Goal: Information Seeking & Learning: Learn about a topic

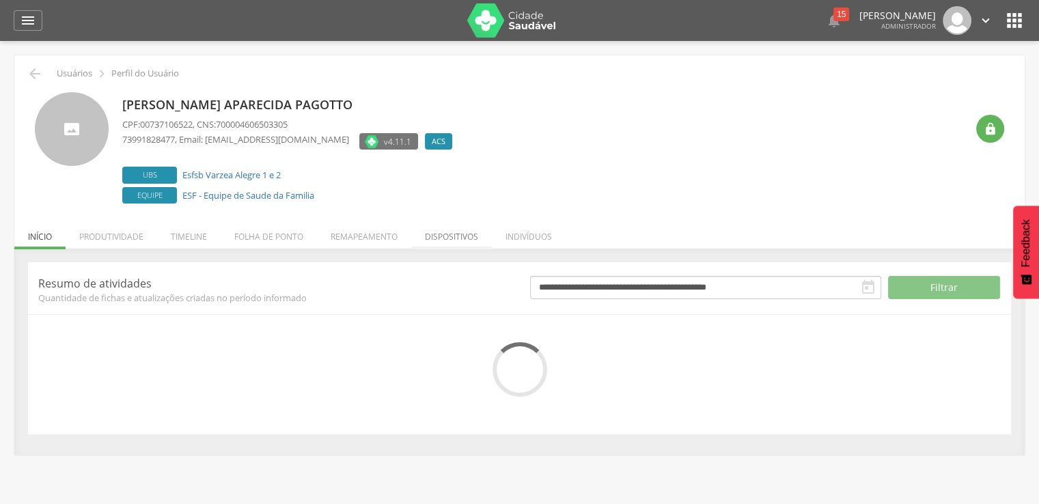
click at [449, 244] on li "Dispositivos" at bounding box center [451, 233] width 81 height 32
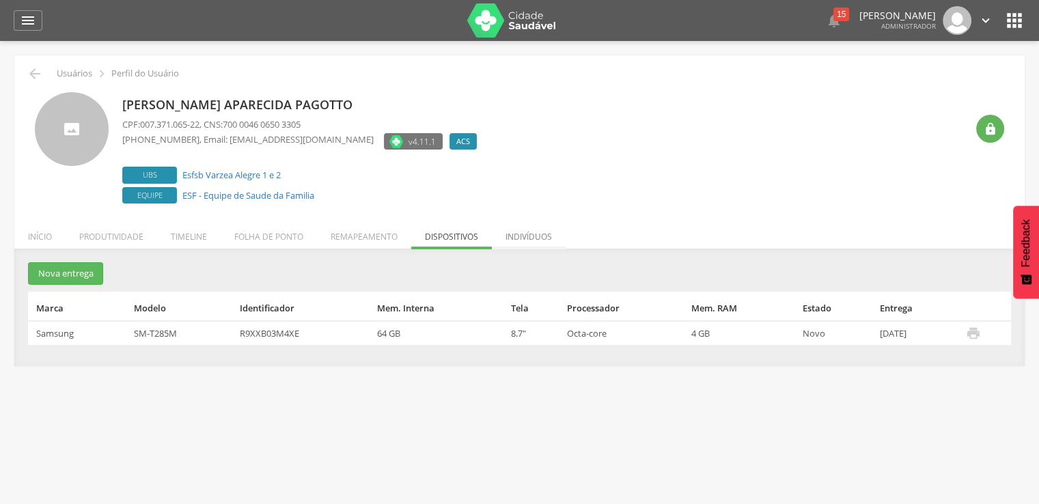
click at [514, 244] on li "Indivíduos" at bounding box center [529, 233] width 74 height 32
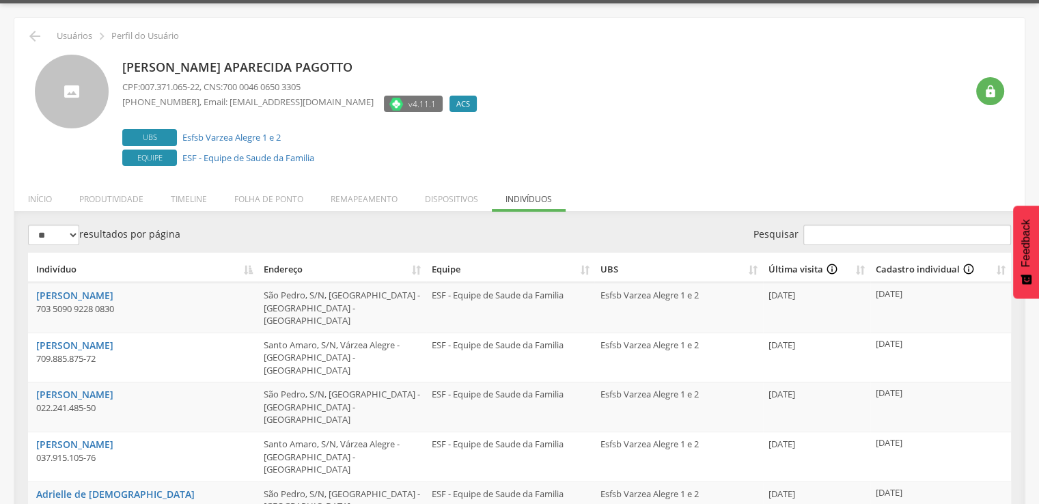
scroll to position [68, 0]
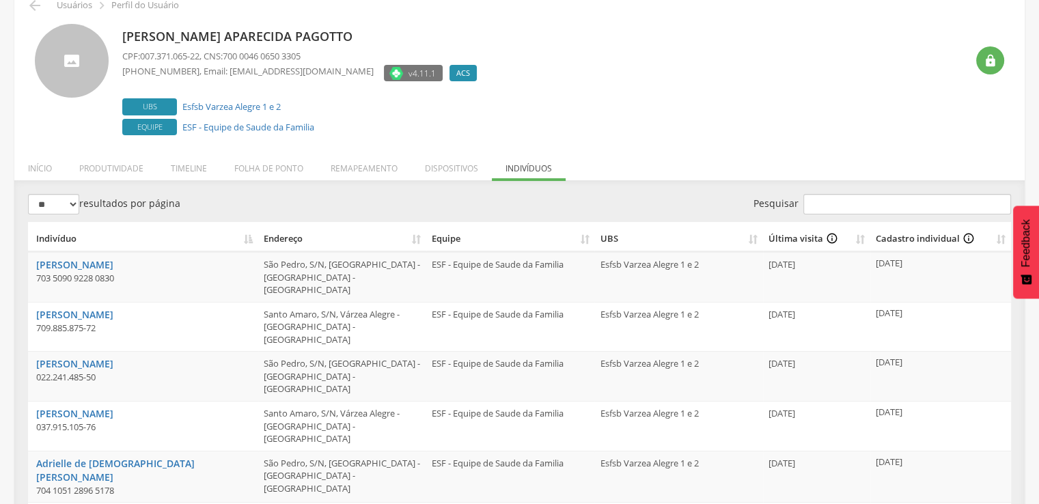
click at [747, 238] on th "UBS" at bounding box center [678, 237] width 168 height 30
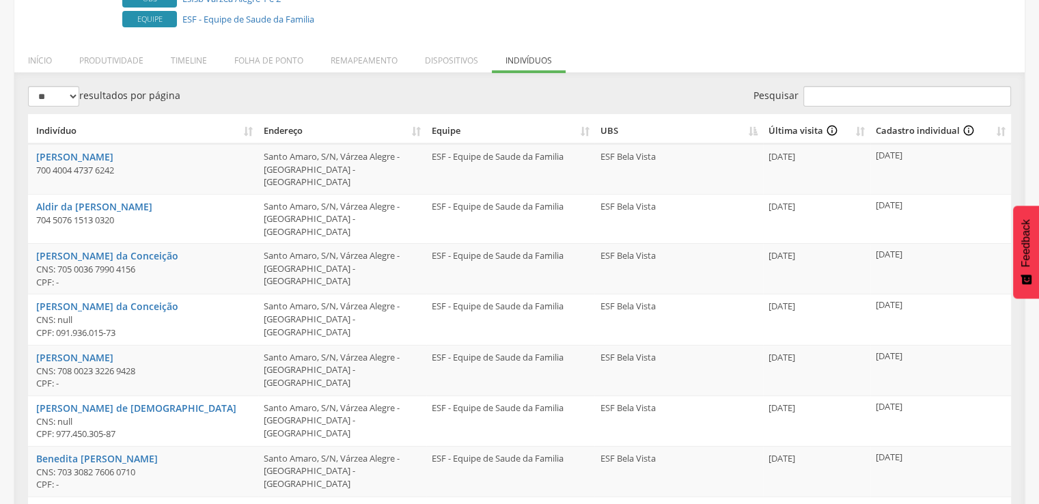
scroll to position [205, 0]
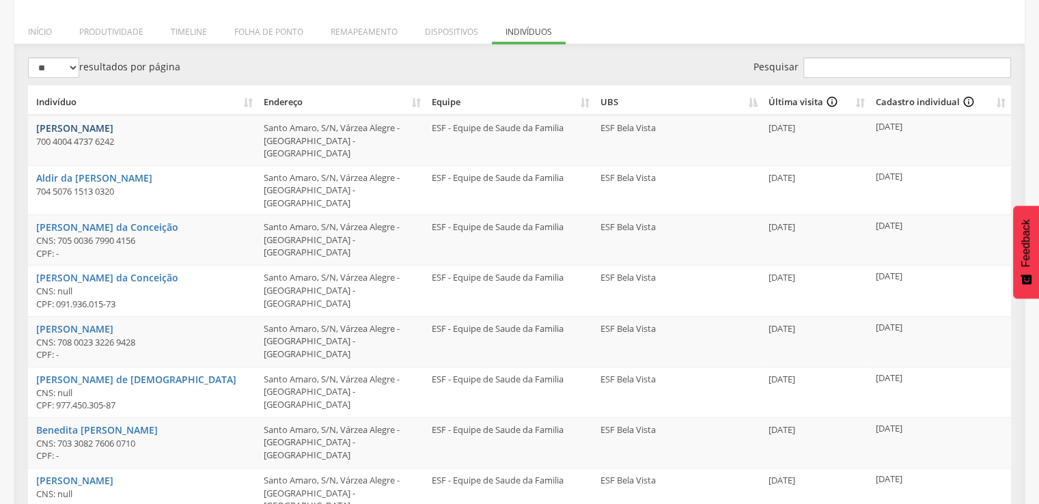
click at [66, 126] on link "[PERSON_NAME]" at bounding box center [74, 128] width 77 height 13
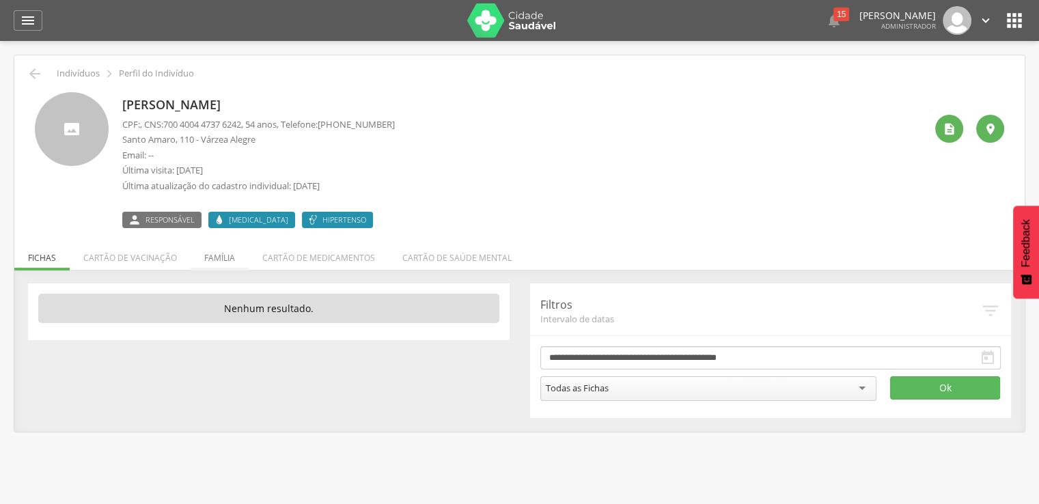
click at [213, 262] on li "Família" at bounding box center [220, 254] width 58 height 32
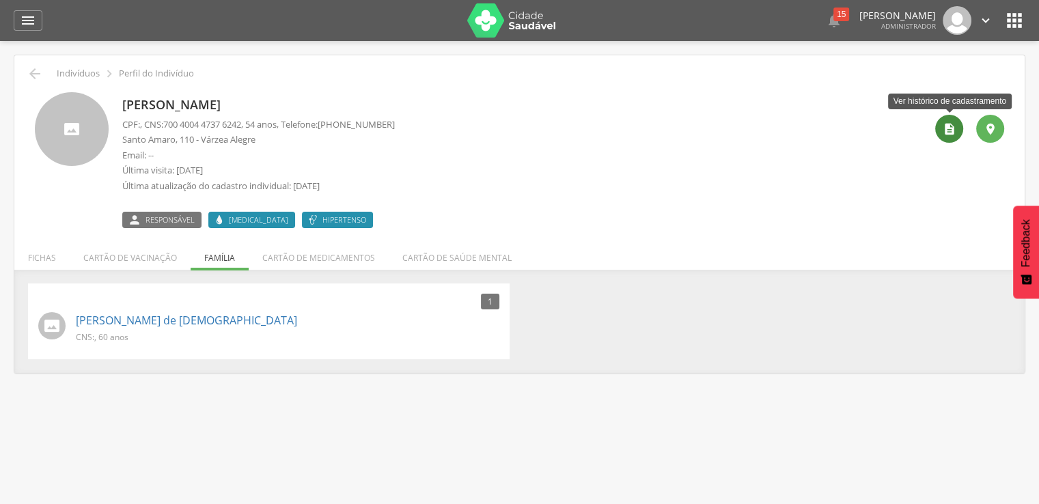
click at [962, 126] on div "" at bounding box center [949, 129] width 28 height 28
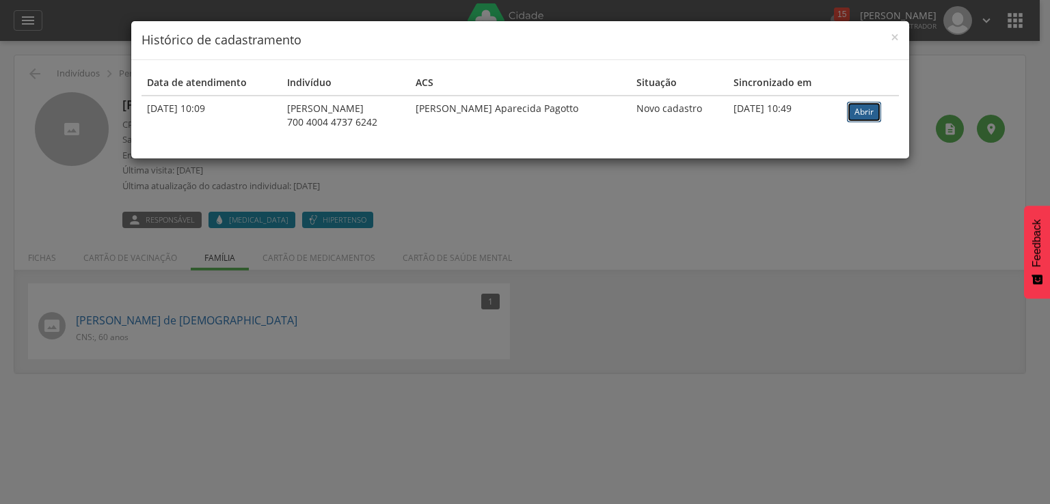
click at [857, 118] on link "Abrir" at bounding box center [864, 112] width 34 height 20
click at [440, 282] on div "× Histórico de cadastramento Data de atendimento Indivíduo ACS Situação Sincron…" at bounding box center [525, 252] width 1050 height 504
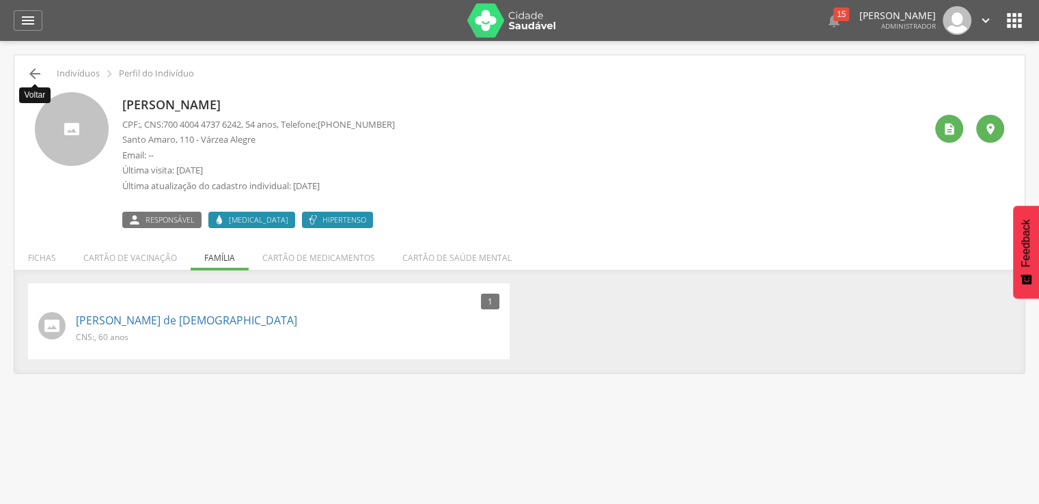
click at [33, 67] on icon "" at bounding box center [35, 74] width 16 height 16
click at [38, 64] on div " Voltar Indivíduos  Perfil do Indivíduo Agnalda Maria de Souza CPF: , CNS: 70…" at bounding box center [519, 214] width 1011 height 318
click at [35, 75] on icon "" at bounding box center [35, 74] width 16 height 16
click at [35, 79] on icon "" at bounding box center [35, 74] width 16 height 16
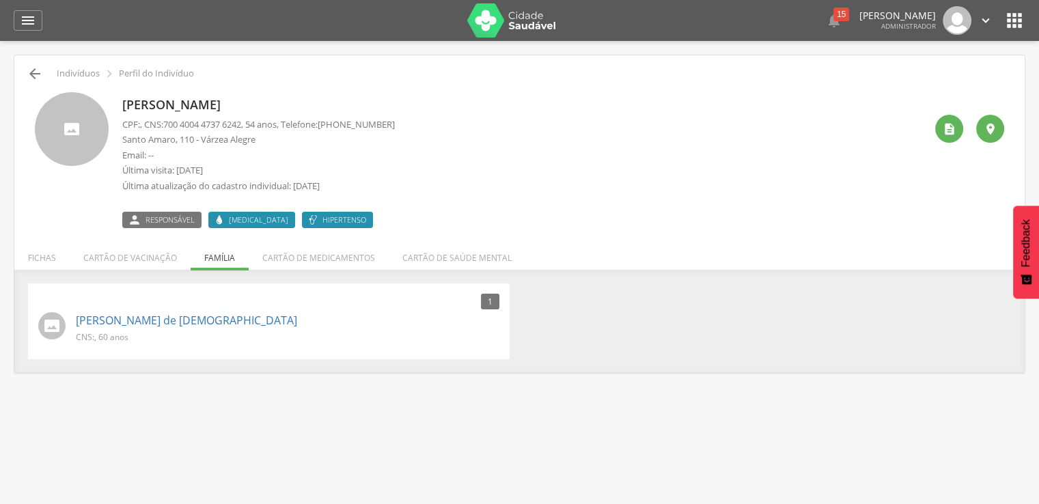
click at [40, 75] on icon "" at bounding box center [35, 74] width 16 height 16
click at [1002, 18] on div " 15  Lorem ipsum dolor sit amet, sed do eiusmod tempor incididunt ut labore e…" at bounding box center [541, 20] width 970 height 41
click at [1004, 16] on icon "" at bounding box center [1015, 21] width 22 height 22
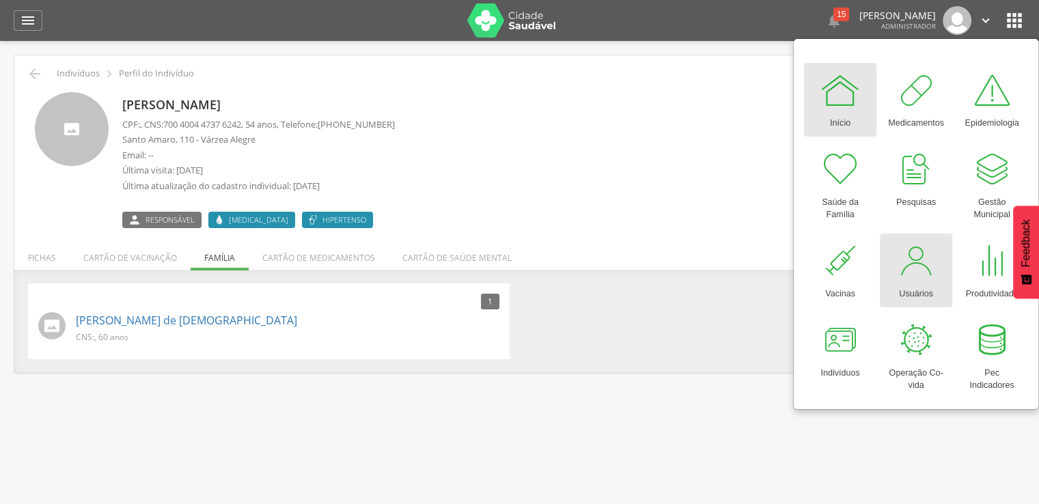
click at [937, 243] on link "Usuários" at bounding box center [916, 271] width 72 height 74
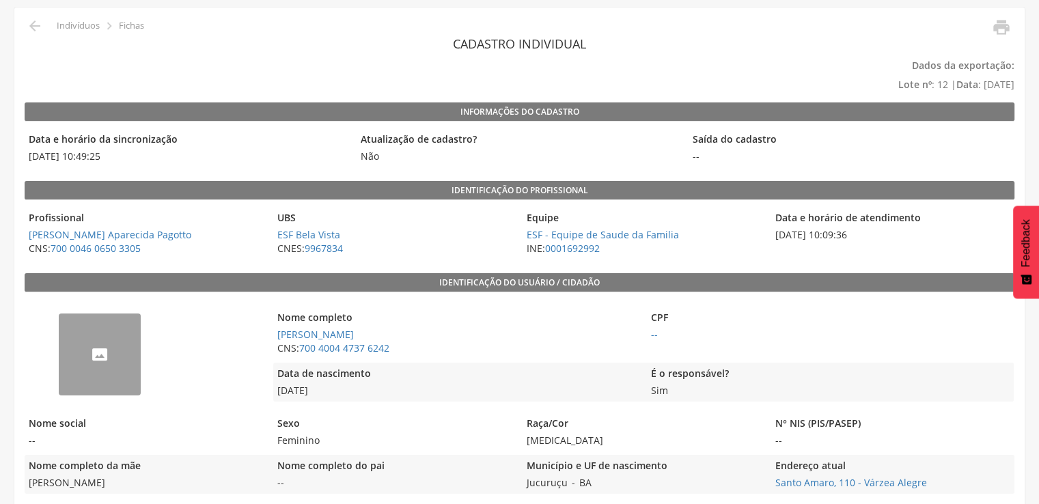
scroll to position [68, 0]
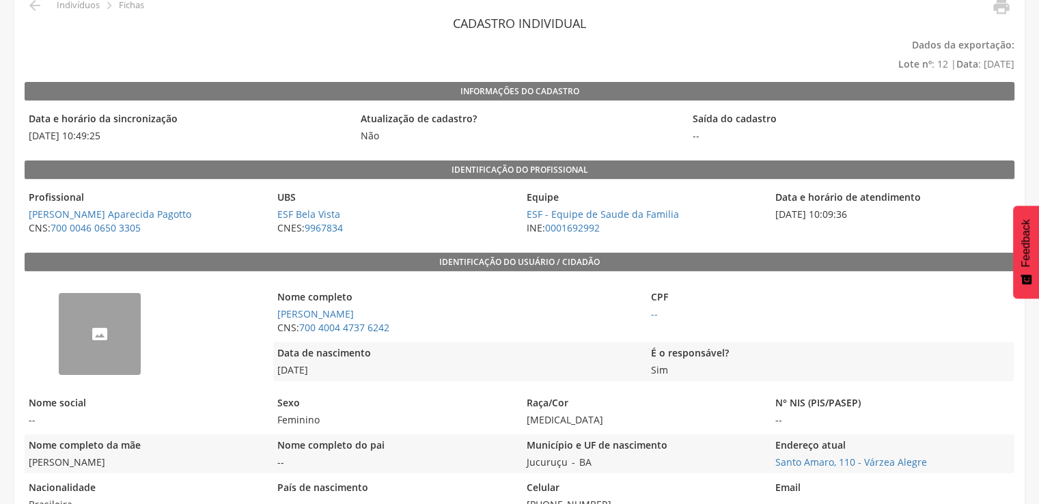
click at [494, 365] on span "[DATE]" at bounding box center [456, 371] width 366 height 14
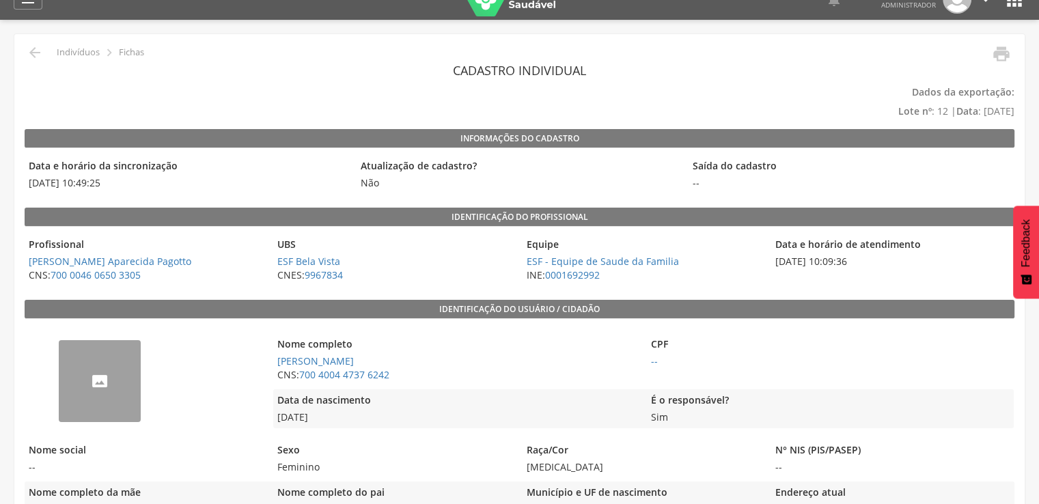
scroll to position [0, 0]
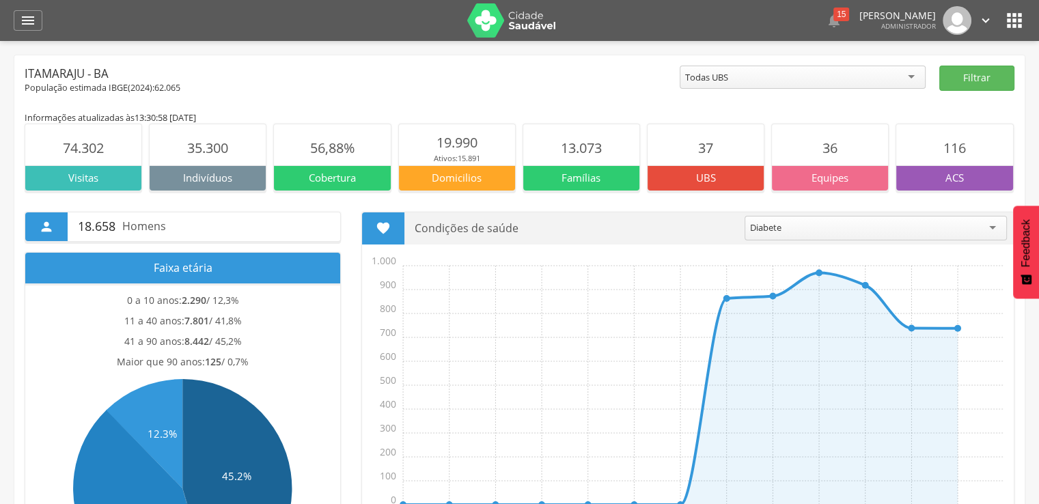
click at [1023, 17] on icon "" at bounding box center [1015, 21] width 22 height 22
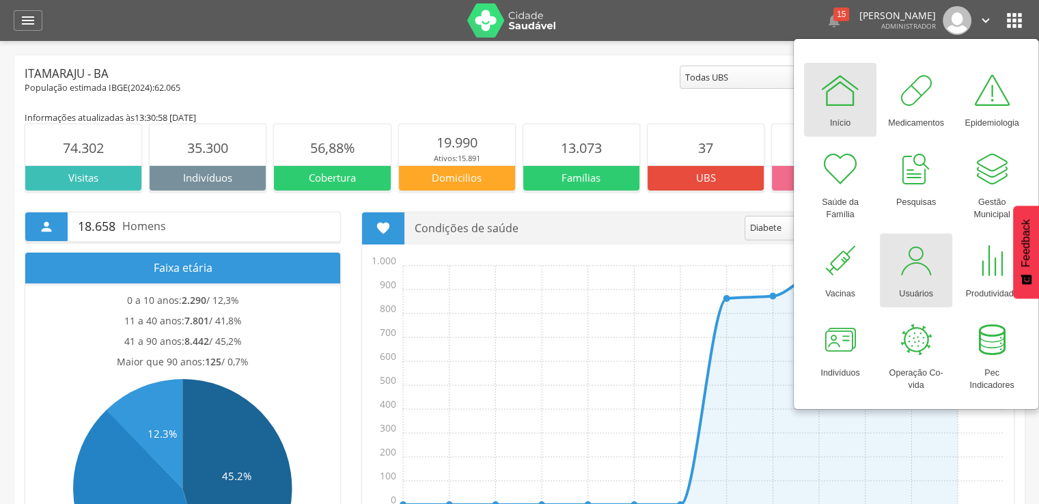
click at [922, 252] on div at bounding box center [916, 261] width 41 height 41
